Goal: Task Accomplishment & Management: Manage account settings

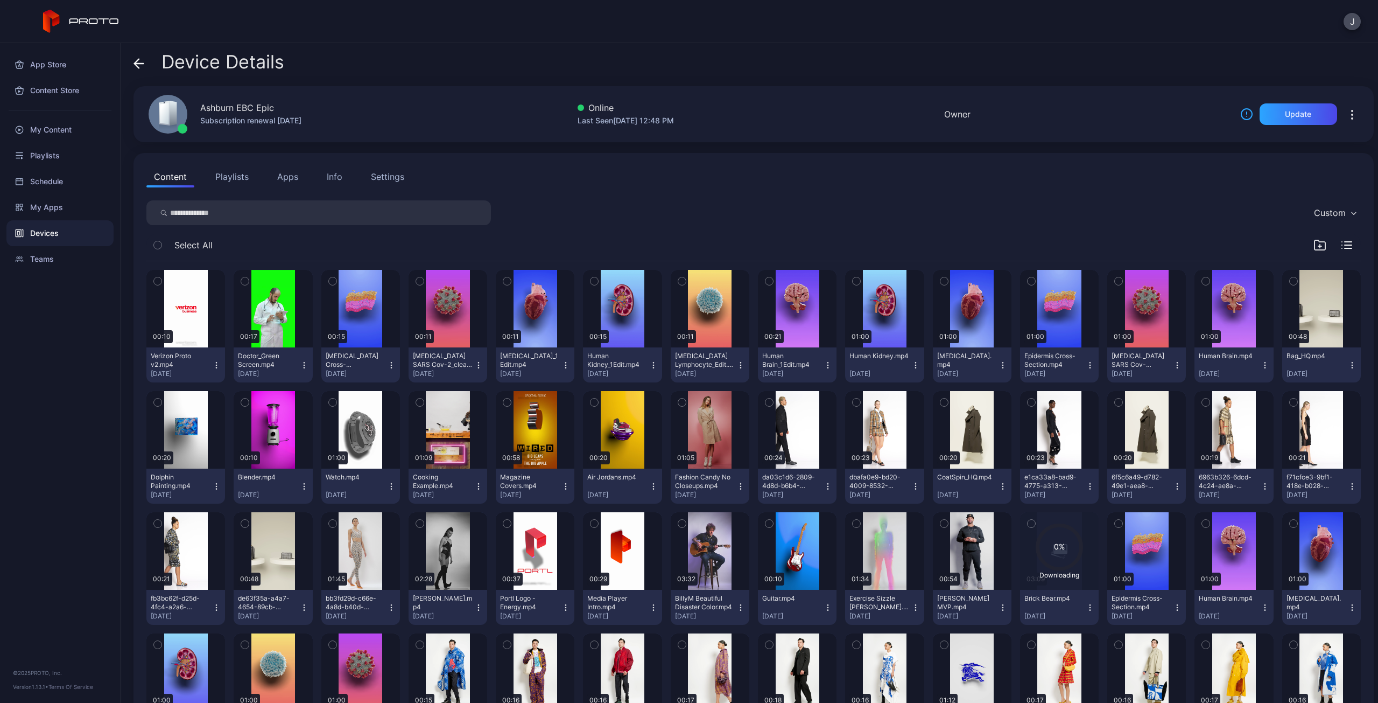
click at [47, 233] on div "Devices" at bounding box center [59, 233] width 107 height 26
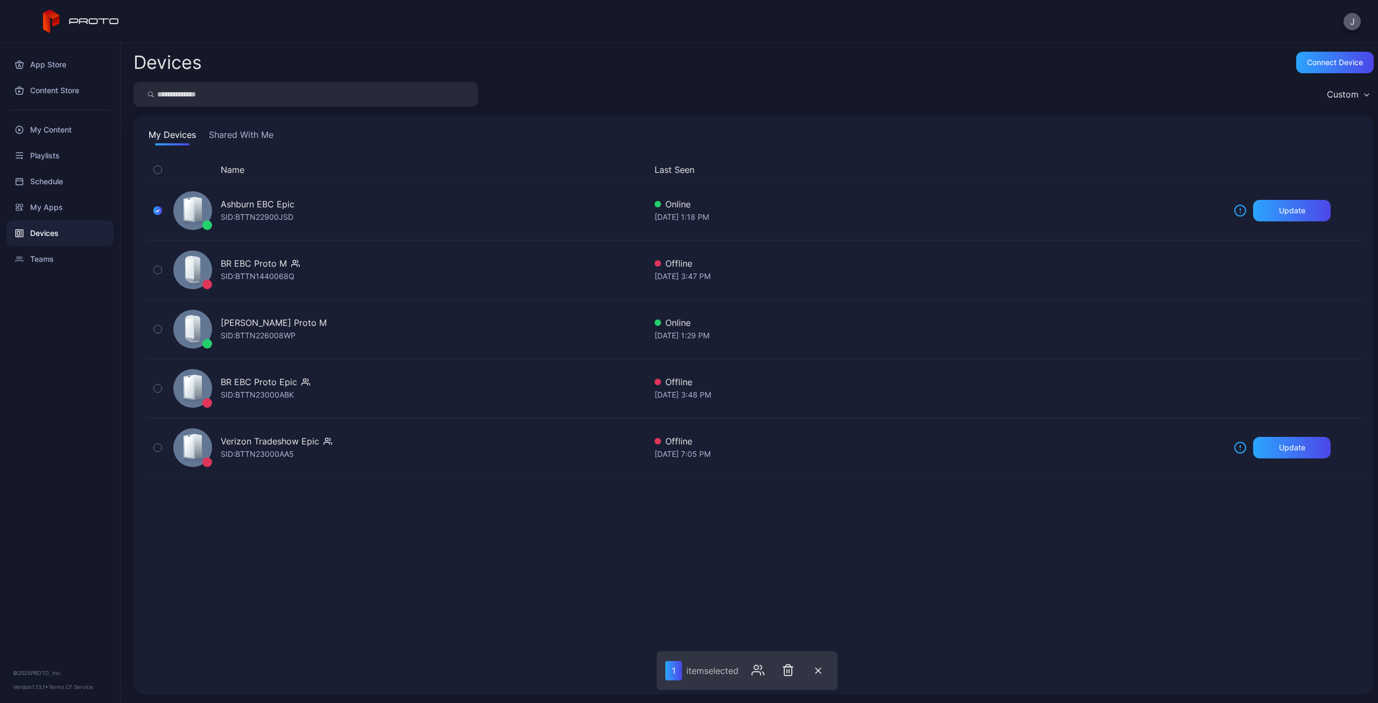
click at [1353, 24] on button "J" at bounding box center [1352, 21] width 17 height 17
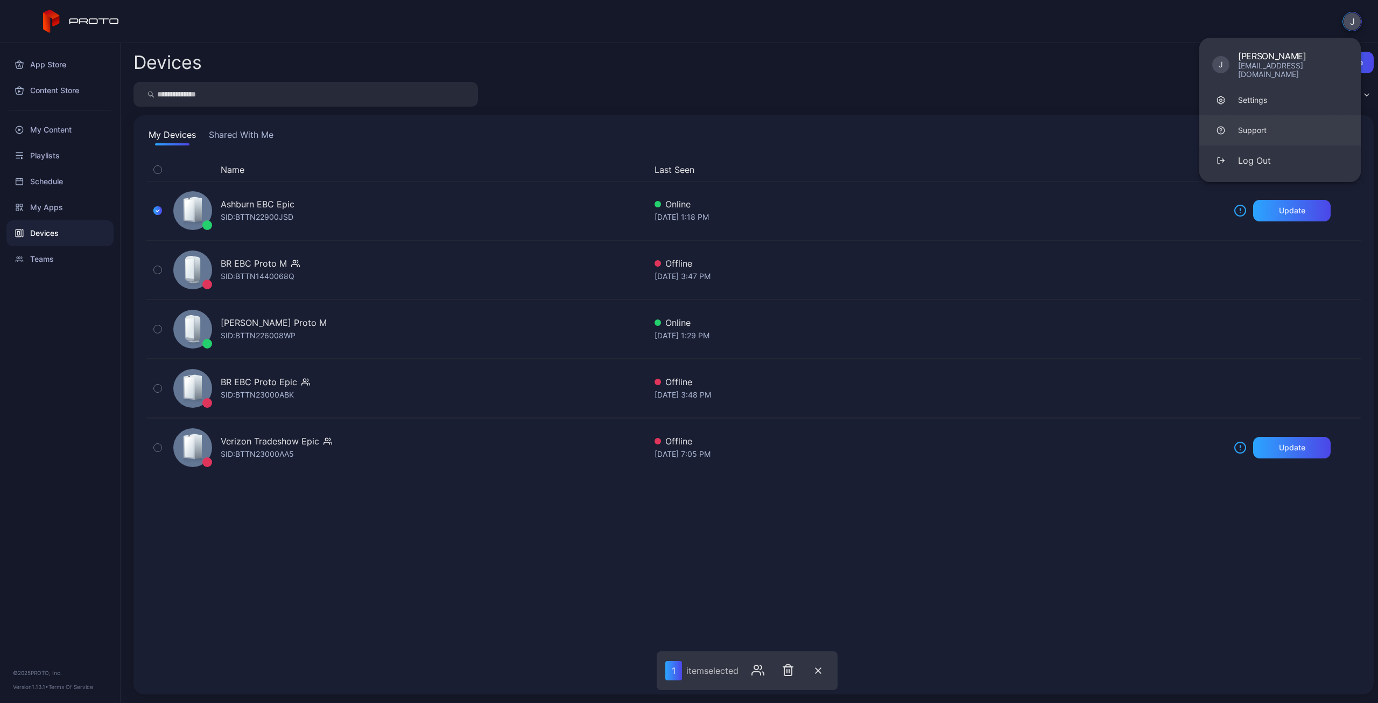
click at [1246, 125] on div "Support" at bounding box center [1252, 130] width 29 height 11
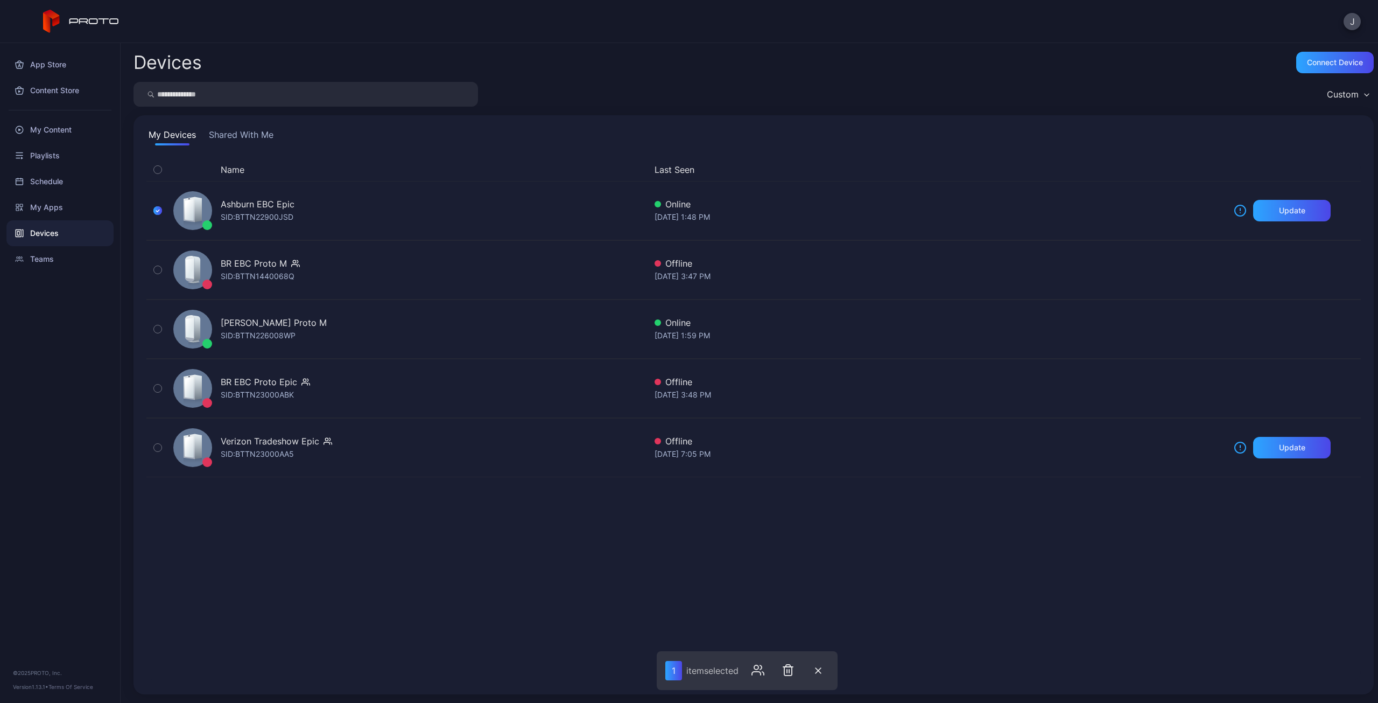
click at [963, 52] on div "Devices Connect device" at bounding box center [754, 63] width 1241 height 22
drag, startPoint x: 1326, startPoint y: 49, endPoint x: 1321, endPoint y: 55, distance: 7.8
click at [1326, 49] on div "Devices Connect device Custom My Devices Shared With Me Name Last Seen Ashburn …" at bounding box center [750, 373] width 1258 height 660
click at [1313, 67] on div "Connect device" at bounding box center [1336, 63] width 78 height 22
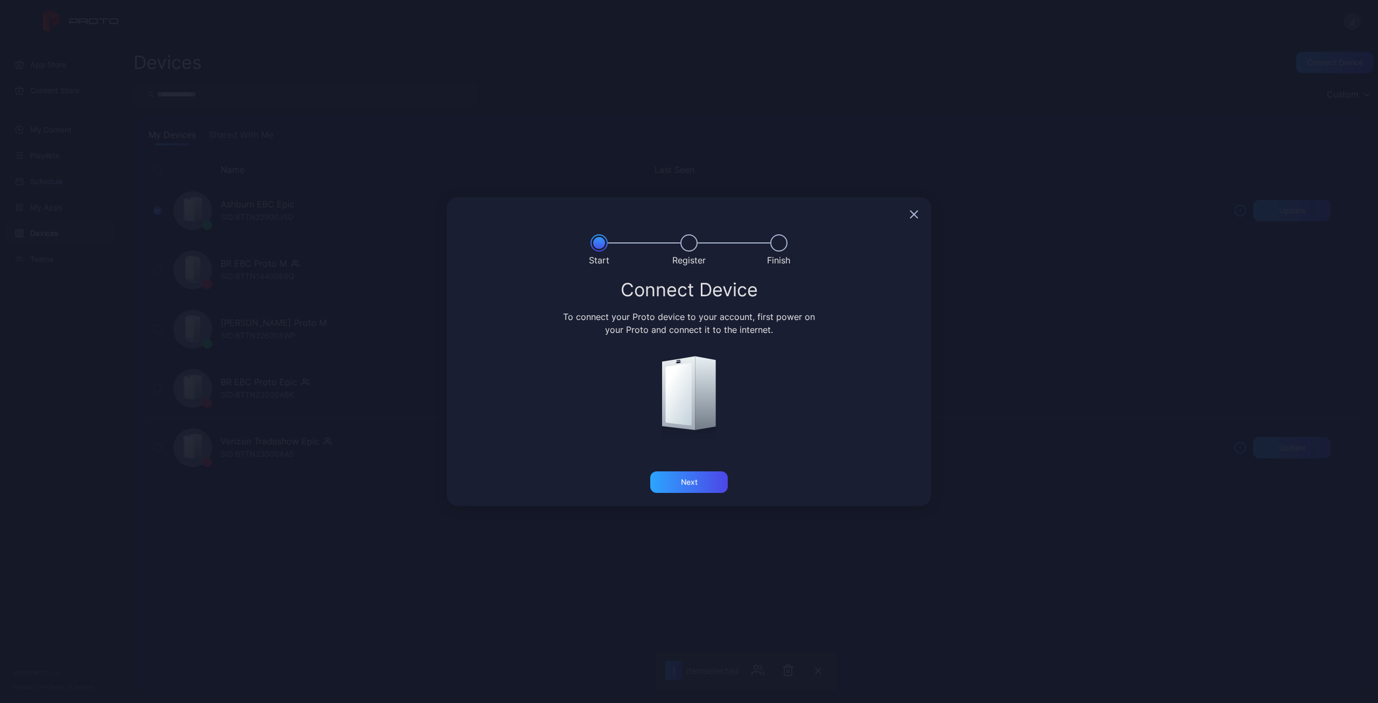
click at [913, 214] on icon "button" at bounding box center [914, 214] width 9 height 9
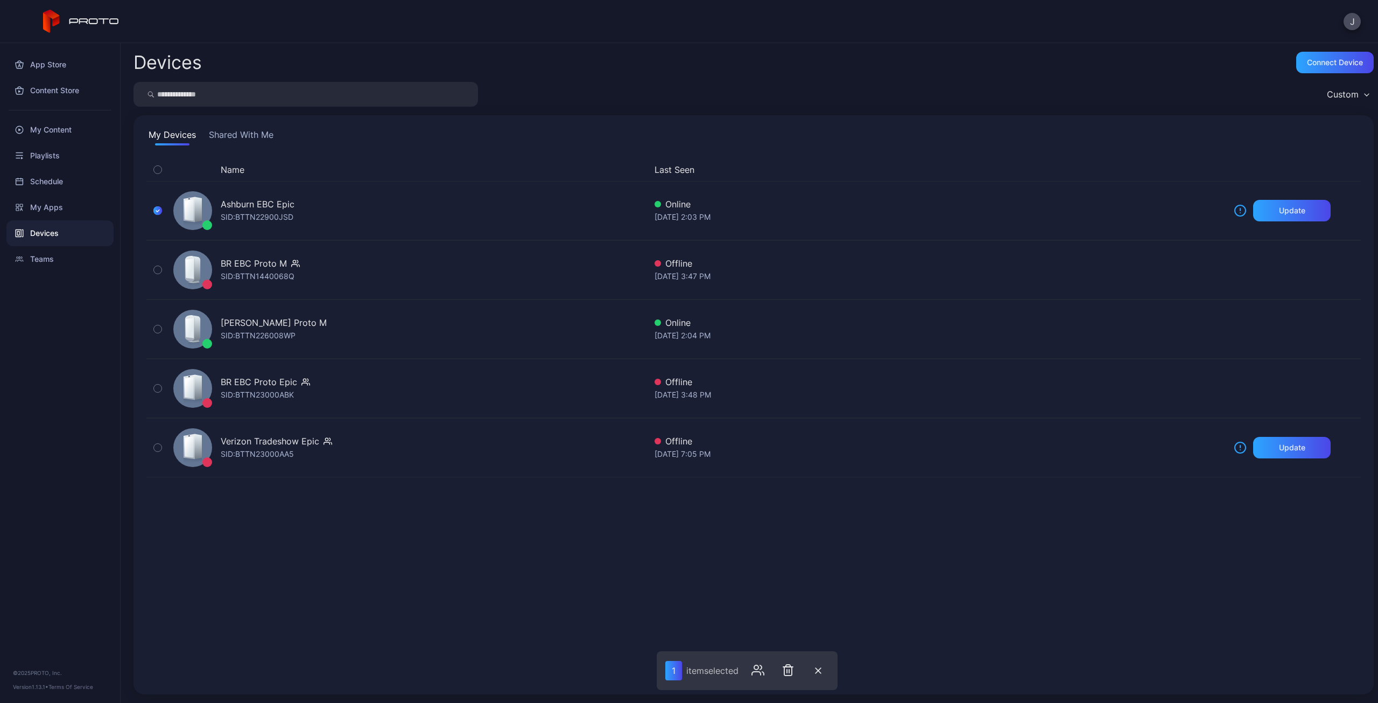
click at [255, 135] on button "Shared With Me" at bounding box center [241, 136] width 69 height 17
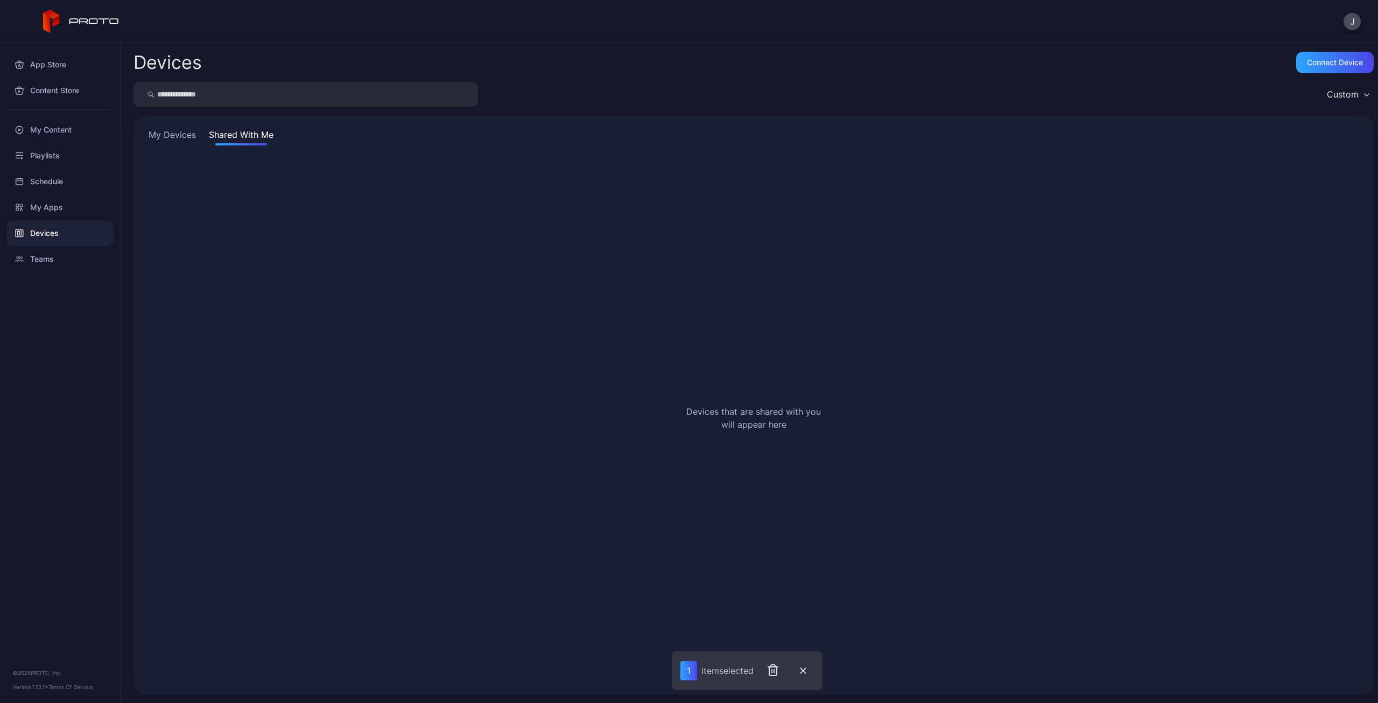
click at [174, 135] on button "My Devices" at bounding box center [172, 136] width 52 height 17
